Goal: Check status: Check status

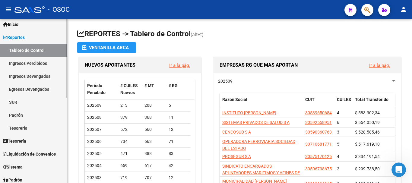
scroll to position [30, 0]
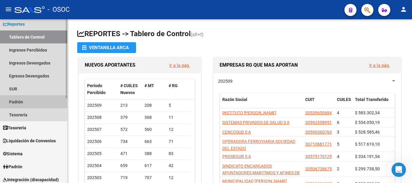
click at [20, 103] on link "Padrón" at bounding box center [33, 101] width 67 height 13
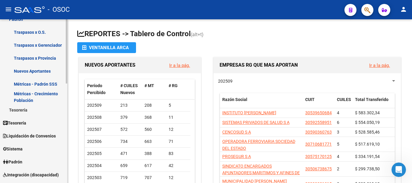
scroll to position [121, 0]
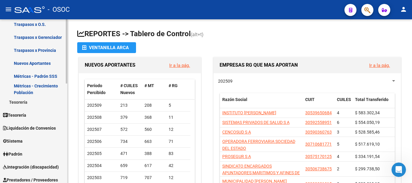
click at [33, 77] on link "Métricas - Padrón SSS" at bounding box center [33, 76] width 67 height 13
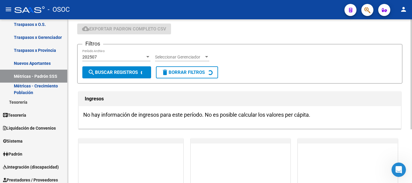
scroll to position [30, 0]
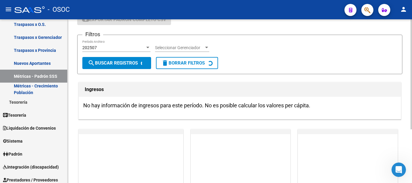
click at [125, 49] on div "202507" at bounding box center [113, 47] width 63 height 5
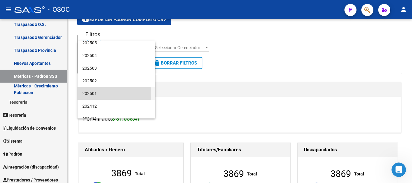
click at [95, 93] on span "202501" at bounding box center [116, 93] width 68 height 13
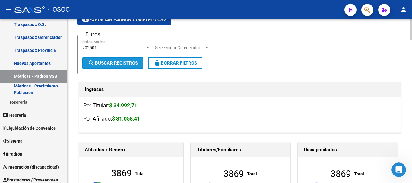
click at [115, 59] on button "search Buscar Registros" at bounding box center [112, 63] width 61 height 12
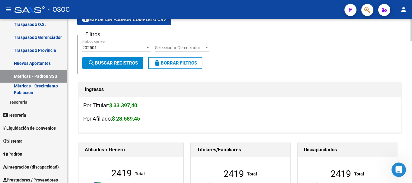
click at [113, 49] on div "202501" at bounding box center [113, 47] width 63 height 5
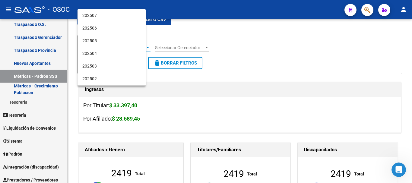
scroll to position [44, 0]
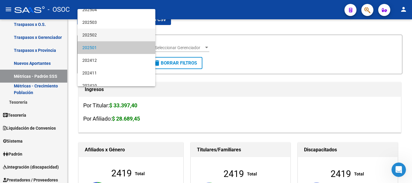
click at [97, 36] on span "202502" at bounding box center [116, 35] width 68 height 13
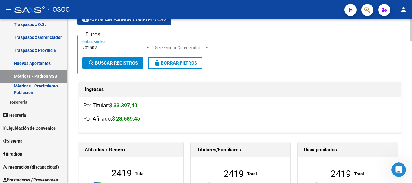
click at [109, 61] on span "search Buscar Registros" at bounding box center [113, 62] width 50 height 5
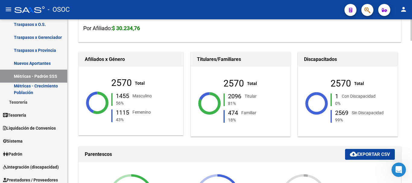
scroll to position [0, 0]
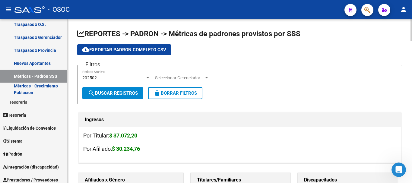
click at [122, 75] on div "202502" at bounding box center [113, 77] width 63 height 5
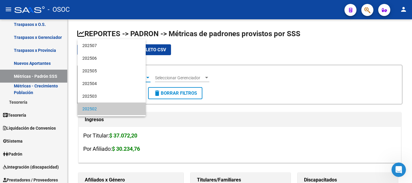
scroll to position [31, 0]
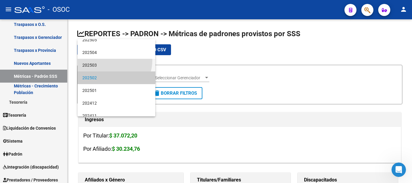
click at [114, 61] on span "202503" at bounding box center [116, 65] width 68 height 13
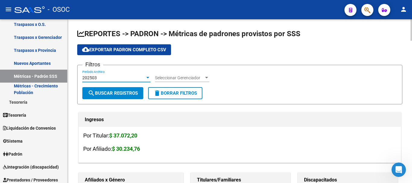
click at [113, 90] on button "search Buscar Registros" at bounding box center [112, 93] width 61 height 12
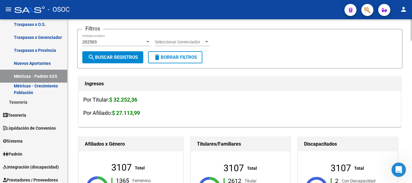
scroll to position [0, 0]
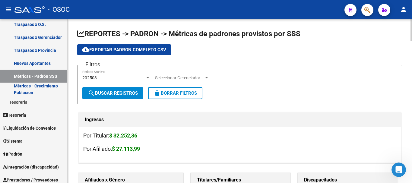
click at [120, 76] on div "202503" at bounding box center [113, 77] width 63 height 5
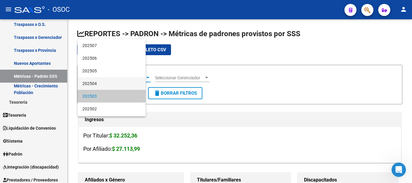
scroll to position [18, 0]
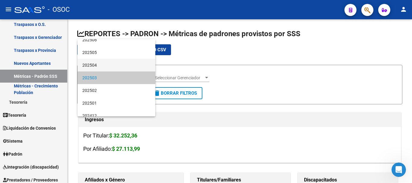
click at [98, 64] on span "202504" at bounding box center [116, 65] width 68 height 13
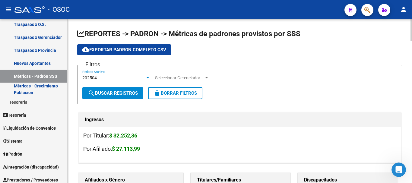
click at [101, 91] on span "search Buscar Registros" at bounding box center [113, 92] width 50 height 5
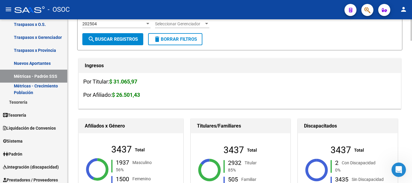
scroll to position [0, 0]
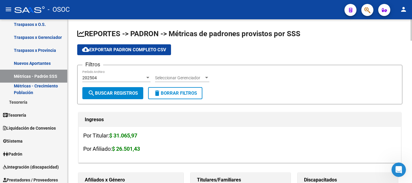
click at [126, 73] on div "202504 Período Archivo" at bounding box center [116, 76] width 68 height 12
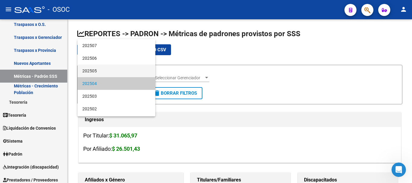
scroll to position [6, 0]
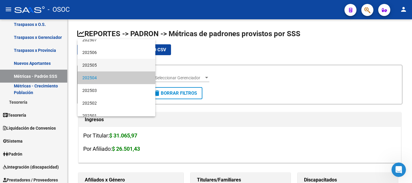
click at [111, 59] on span "202505" at bounding box center [116, 65] width 68 height 13
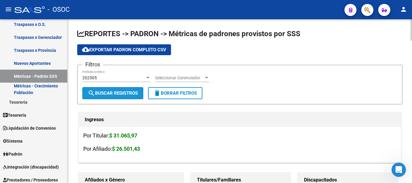
click at [104, 97] on button "search Buscar Registros" at bounding box center [112, 93] width 61 height 12
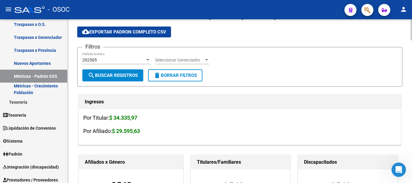
scroll to position [0, 0]
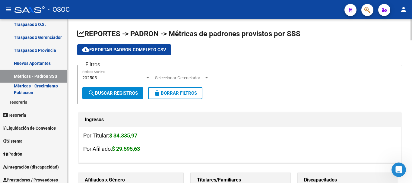
click at [111, 79] on div "202505" at bounding box center [113, 77] width 63 height 5
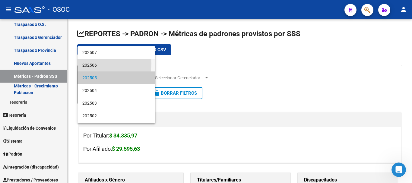
click at [107, 64] on span "202506" at bounding box center [116, 65] width 68 height 13
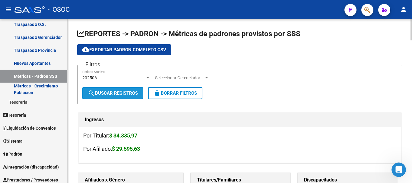
click at [112, 97] on button "search Buscar Registros" at bounding box center [112, 93] width 61 height 12
click at [115, 77] on div "202506" at bounding box center [113, 77] width 63 height 5
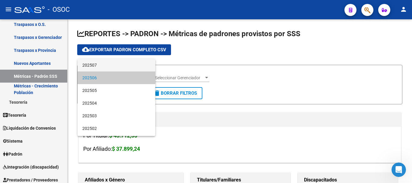
click at [102, 63] on span "202507" at bounding box center [116, 65] width 68 height 13
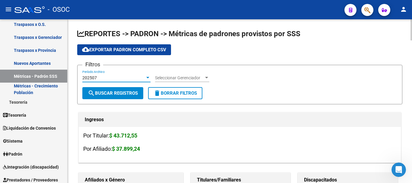
click at [106, 97] on button "search Buscar Registros" at bounding box center [112, 93] width 61 height 12
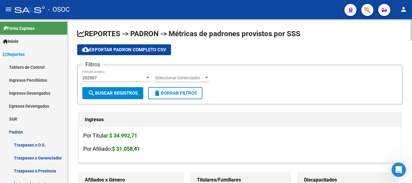
click at [124, 79] on div "202507" at bounding box center [113, 77] width 63 height 5
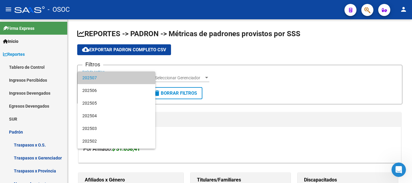
click at [225, 136] on div at bounding box center [206, 91] width 412 height 183
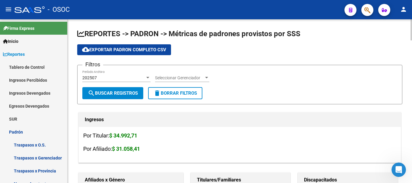
click at [112, 73] on div "202507 Período Archivo" at bounding box center [116, 76] width 68 height 12
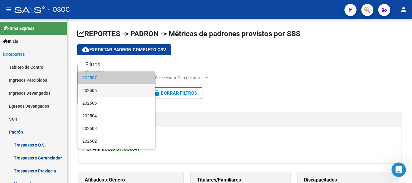
click at [103, 90] on span "202506" at bounding box center [116, 90] width 68 height 13
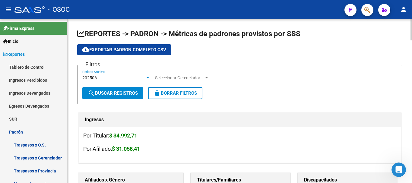
click at [105, 93] on span "search Buscar Registros" at bounding box center [113, 92] width 50 height 5
click at [110, 79] on div "202506" at bounding box center [113, 77] width 63 height 5
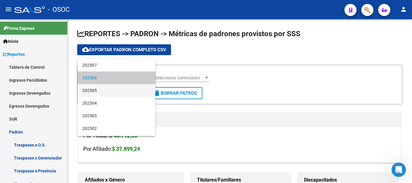
click at [102, 92] on span "202505" at bounding box center [116, 90] width 68 height 13
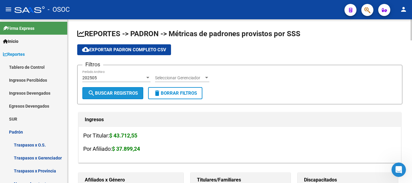
click at [107, 89] on button "search Buscar Registros" at bounding box center [112, 93] width 61 height 12
click at [111, 74] on div "202505 Período Archivo" at bounding box center [116, 76] width 68 height 12
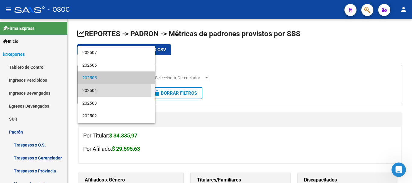
click at [108, 92] on span "202504" at bounding box center [116, 90] width 68 height 13
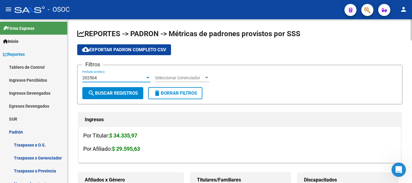
click at [113, 94] on span "search Buscar Registros" at bounding box center [113, 92] width 50 height 5
click at [106, 76] on div "202504" at bounding box center [113, 77] width 63 height 5
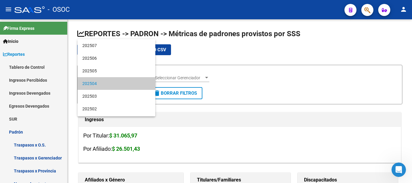
scroll to position [6, 0]
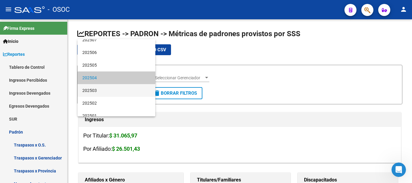
click at [100, 89] on span "202503" at bounding box center [116, 90] width 68 height 13
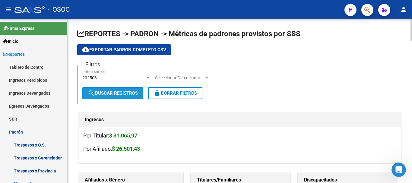
click at [97, 92] on span "search Buscar Registros" at bounding box center [113, 92] width 50 height 5
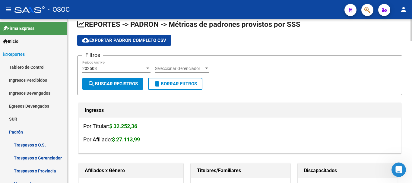
scroll to position [0, 0]
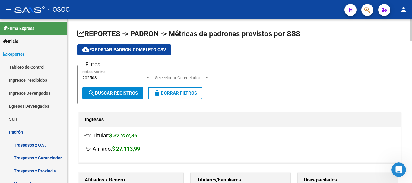
click at [104, 78] on div "202503" at bounding box center [113, 77] width 63 height 5
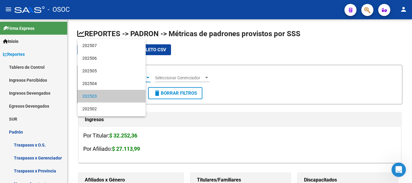
scroll to position [18, 0]
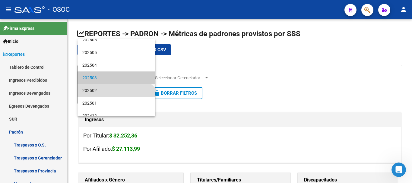
click at [99, 90] on span "202502" at bounding box center [116, 90] width 68 height 13
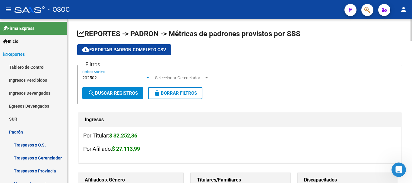
click at [97, 95] on span "search Buscar Registros" at bounding box center [113, 92] width 50 height 5
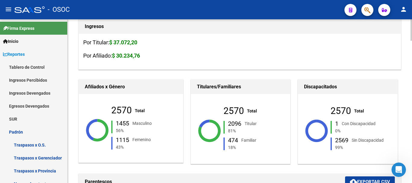
scroll to position [30, 0]
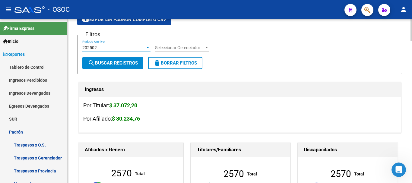
click at [101, 49] on div "202502" at bounding box center [113, 47] width 63 height 5
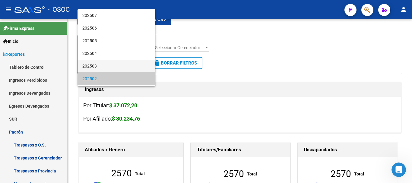
scroll to position [31, 0]
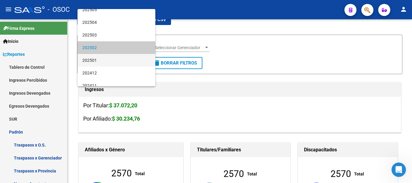
click at [99, 61] on span "202501" at bounding box center [116, 60] width 68 height 13
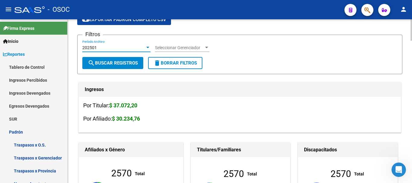
click at [103, 60] on span "search Buscar Registros" at bounding box center [113, 62] width 50 height 5
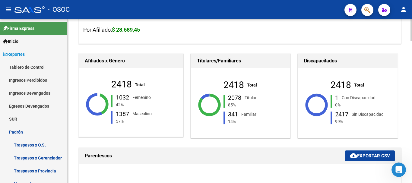
scroll to position [121, 0]
